Goal: Book appointment/travel/reservation

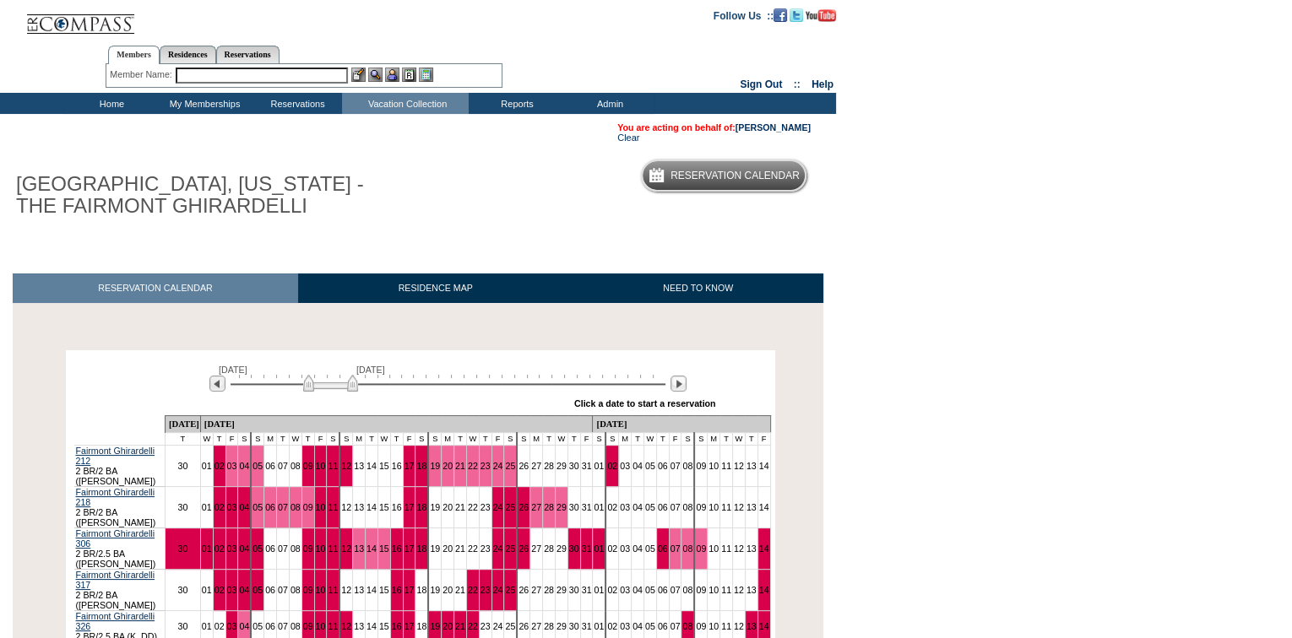
drag, startPoint x: 282, startPoint y: 394, endPoint x: 342, endPoint y: 399, distance: 60.1
click at [342, 399] on div "February 17, 2026 April 3, 2026 » Apply these dates to all the calendars on thi…" at bounding box center [420, 385] width 701 height 61
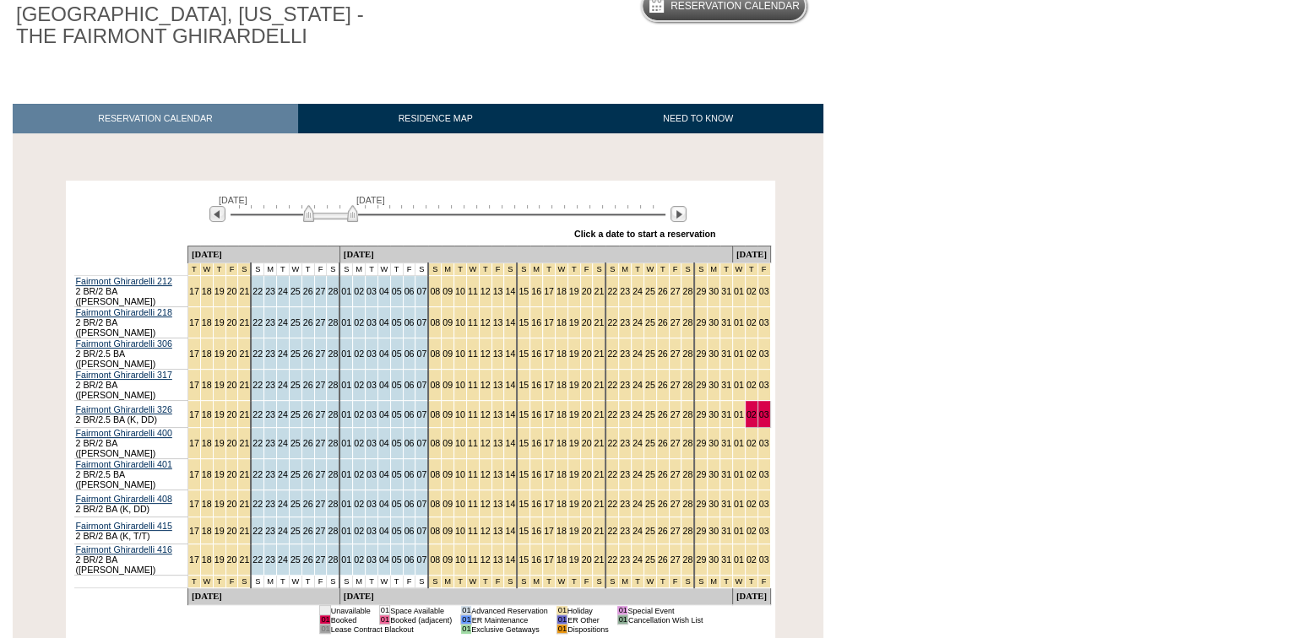
scroll to position [230, 0]
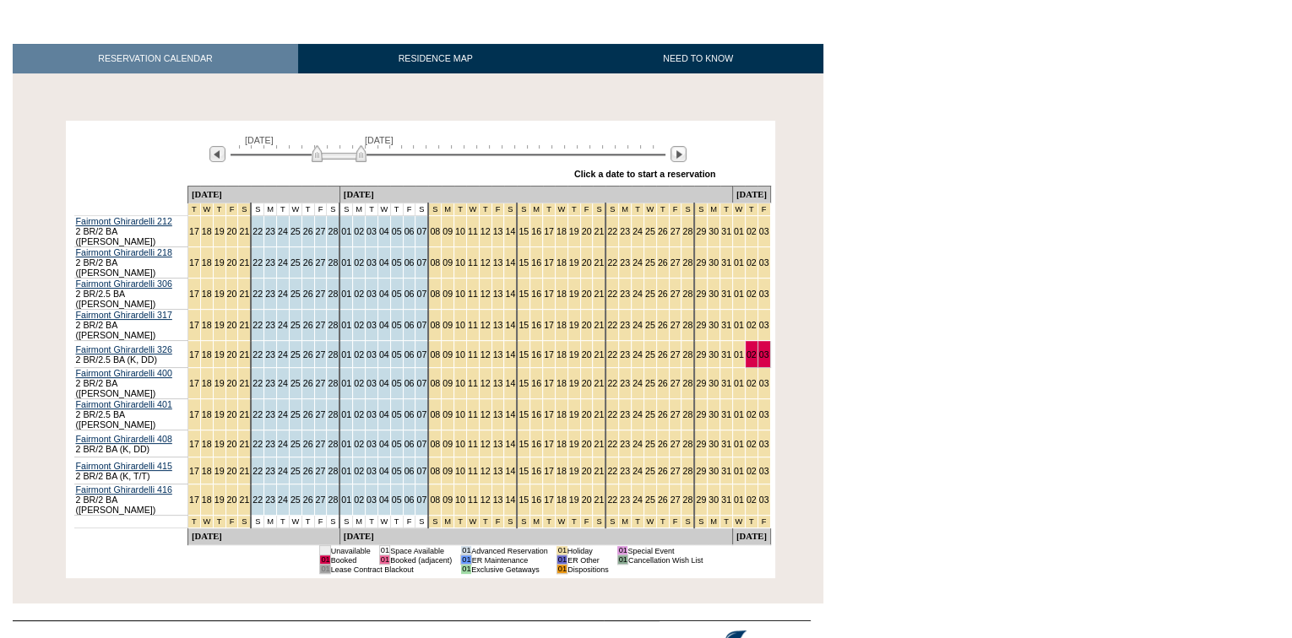
drag, startPoint x: 331, startPoint y: 157, endPoint x: 342, endPoint y: 157, distance: 11.0
click at [342, 157] on img at bounding box center [339, 153] width 55 height 17
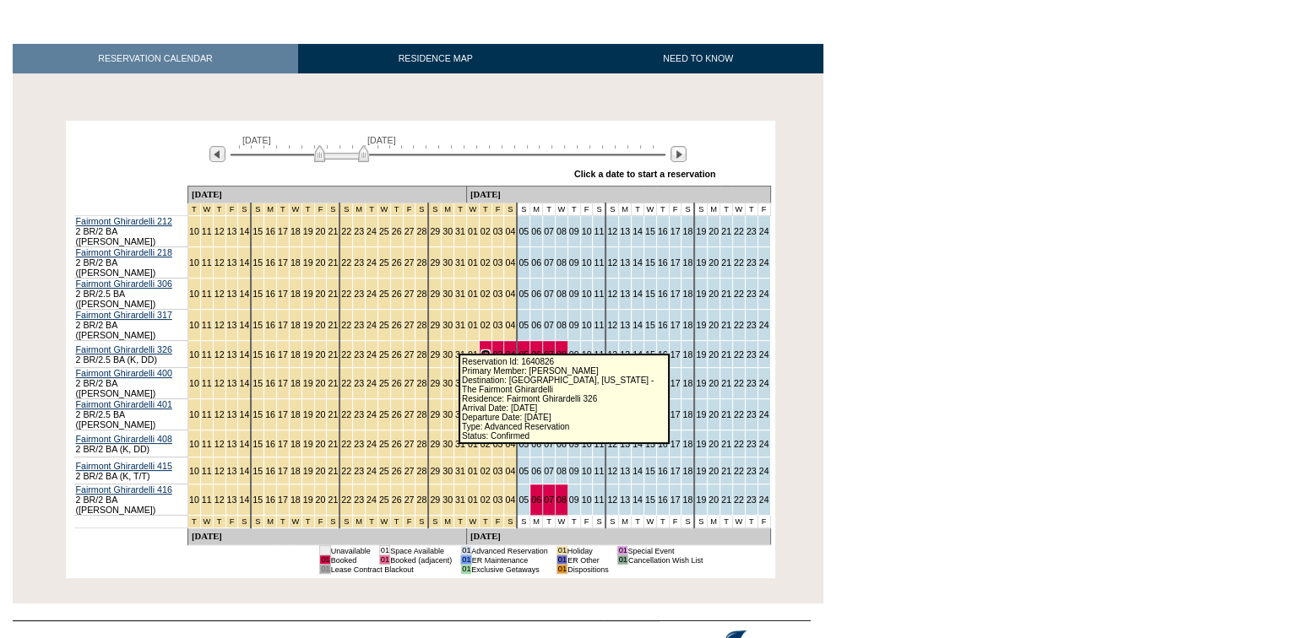
click at [480, 350] on link "02" at bounding box center [485, 355] width 10 height 10
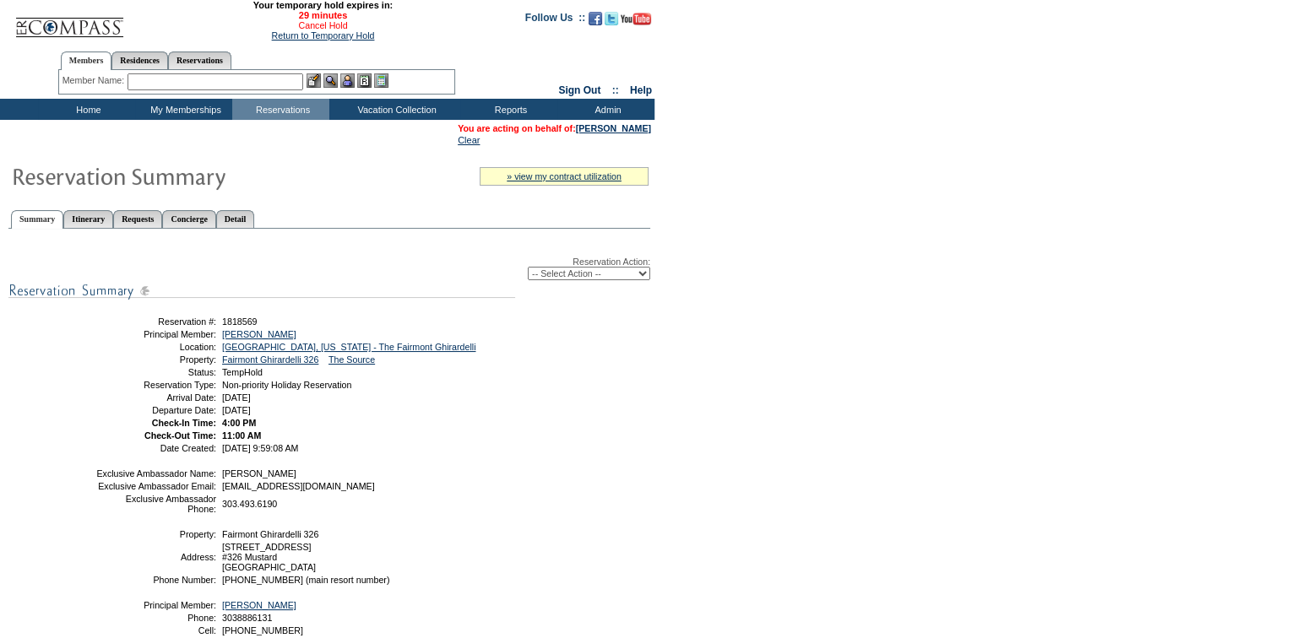
click at [315, 24] on link "Cancel Hold" at bounding box center [322, 25] width 49 height 10
